Goal: Download file/media

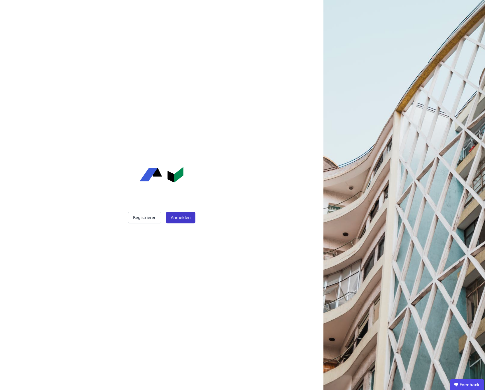
click at [174, 217] on button "Anmelden" at bounding box center [180, 218] width 29 height 12
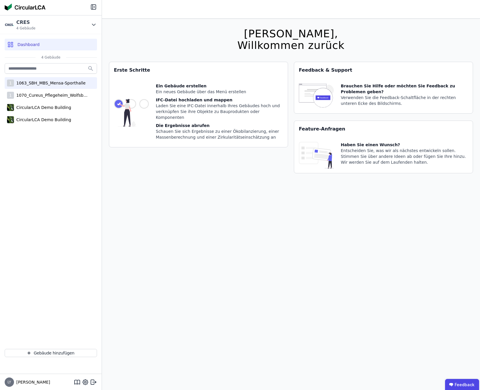
click at [72, 85] on div "1063_SBH_MBS_Mensa-Sporthalle" at bounding box center [50, 83] width 72 height 6
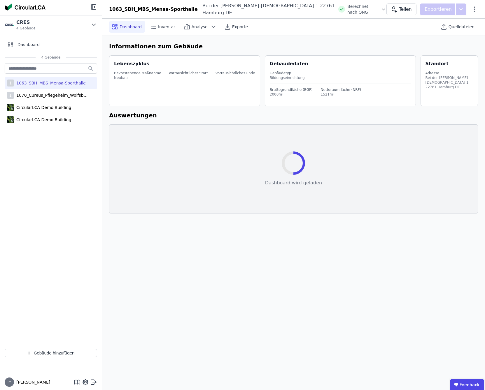
select select "*"
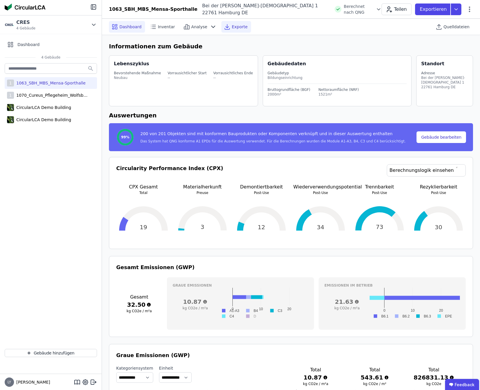
click at [232, 25] on span "Exporte" at bounding box center [240, 27] width 16 height 6
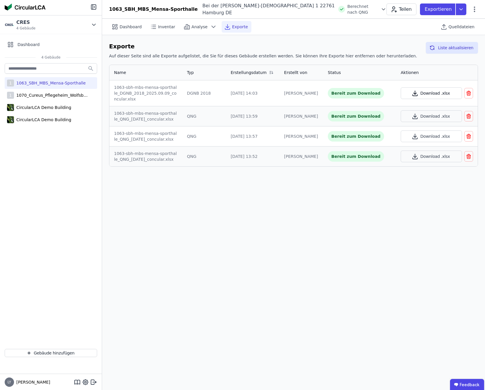
click at [422, 90] on button "Download .xlsx" at bounding box center [431, 93] width 61 height 12
